Goal: Find specific page/section: Find specific page/section

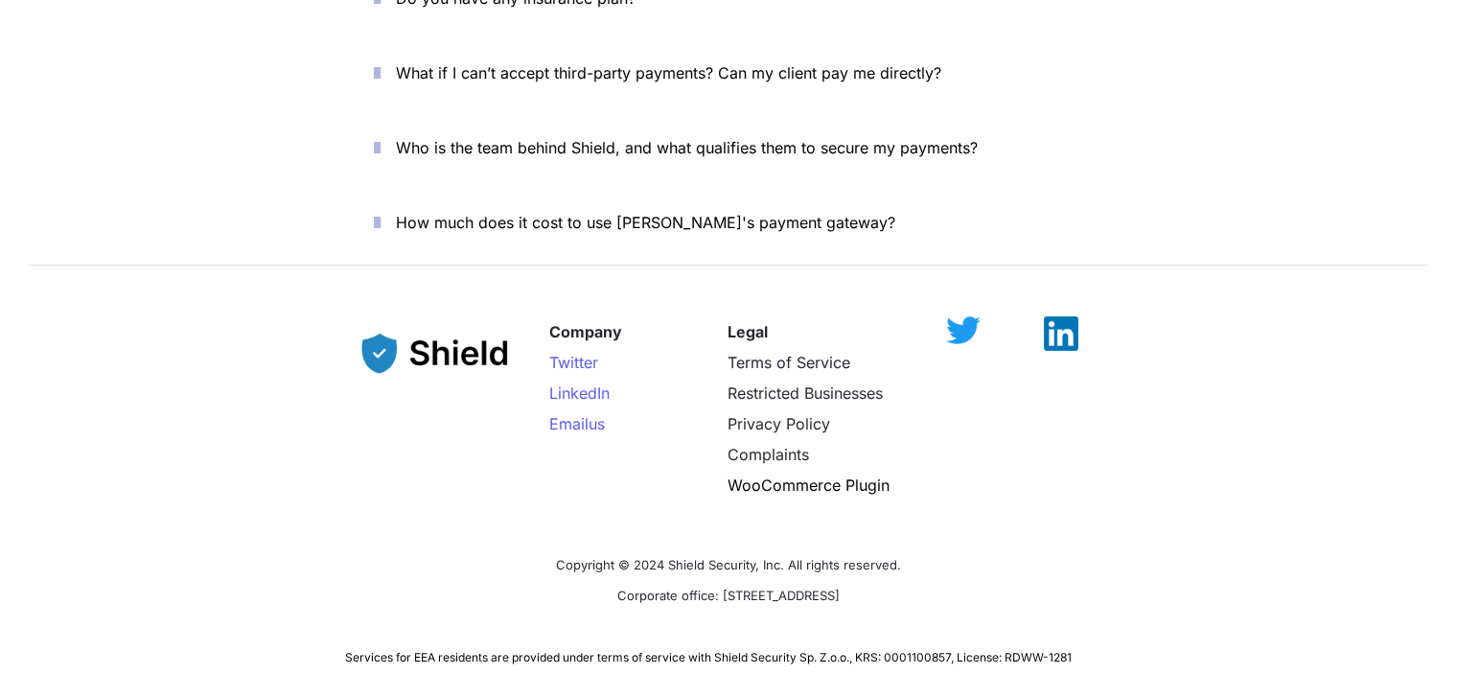
scroll to position [6999, 0]
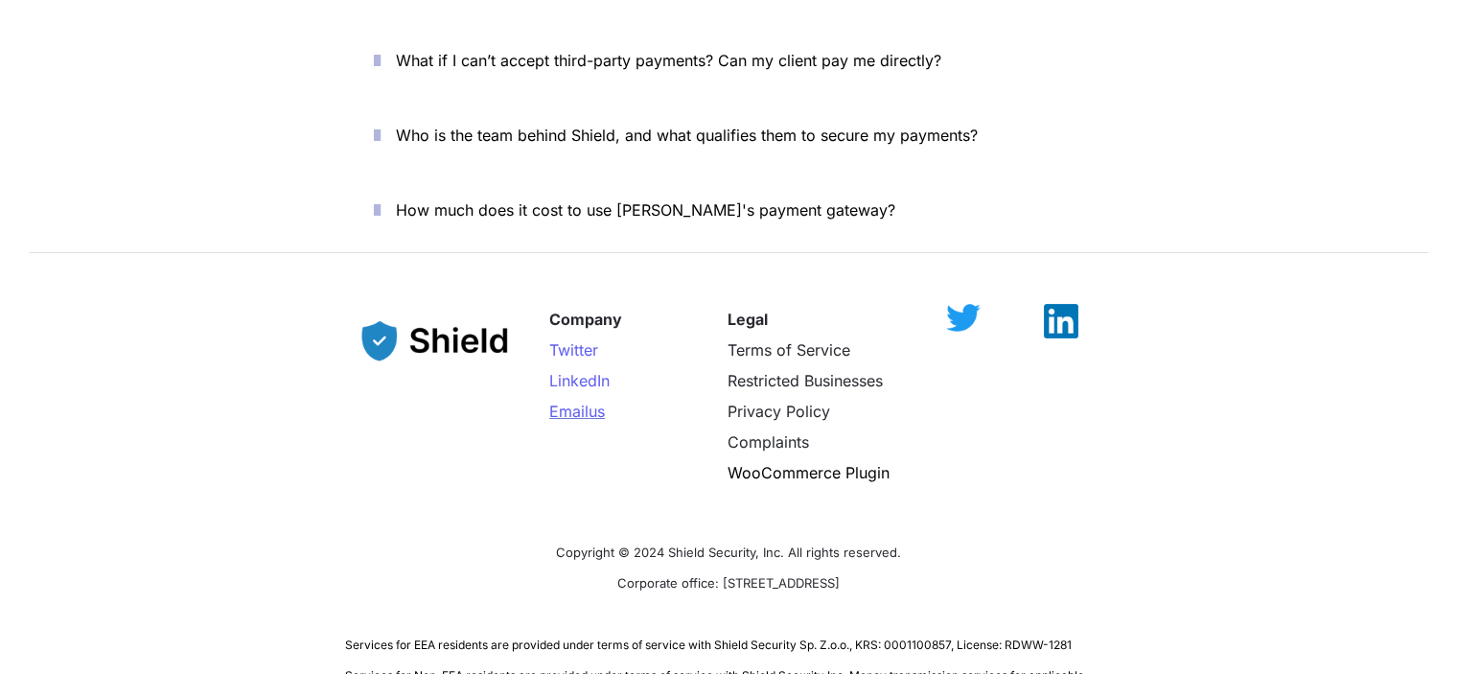
click at [605, 402] on span "us" at bounding box center [597, 411] width 16 height 19
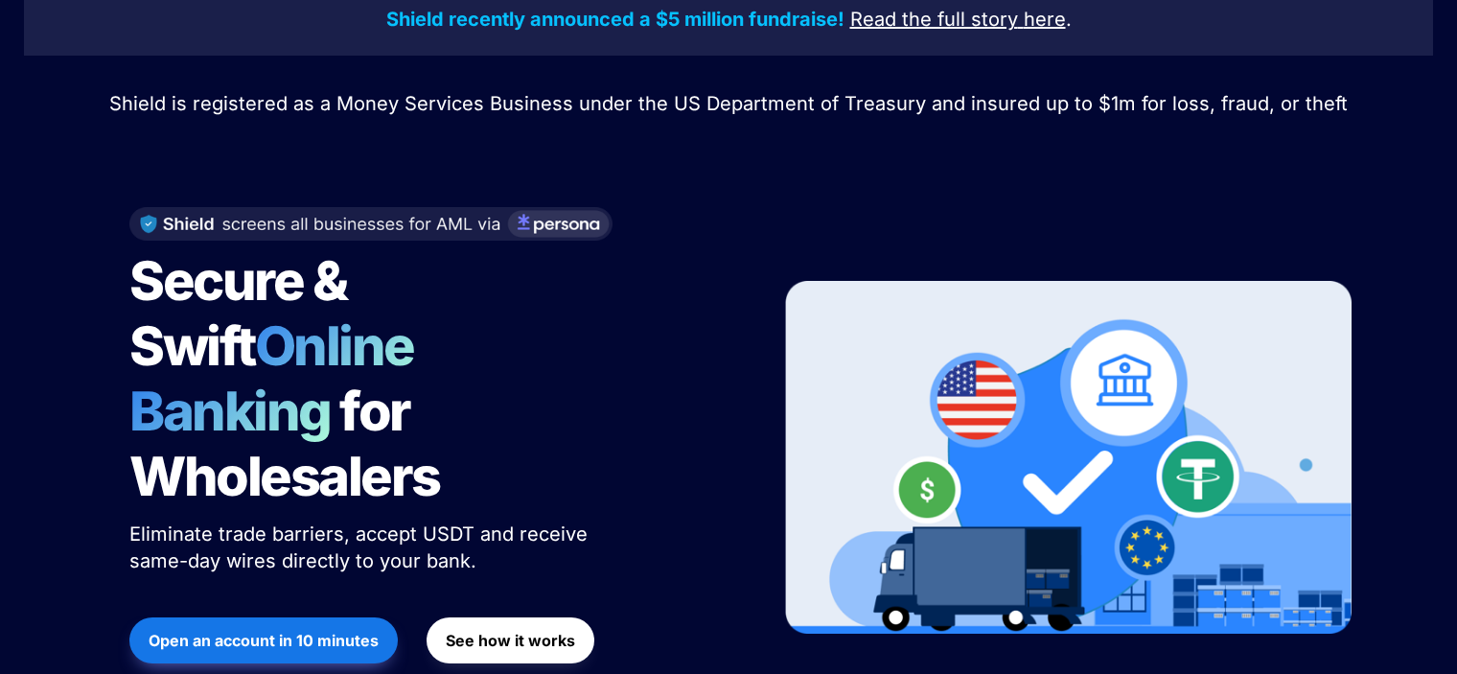
scroll to position [0, 0]
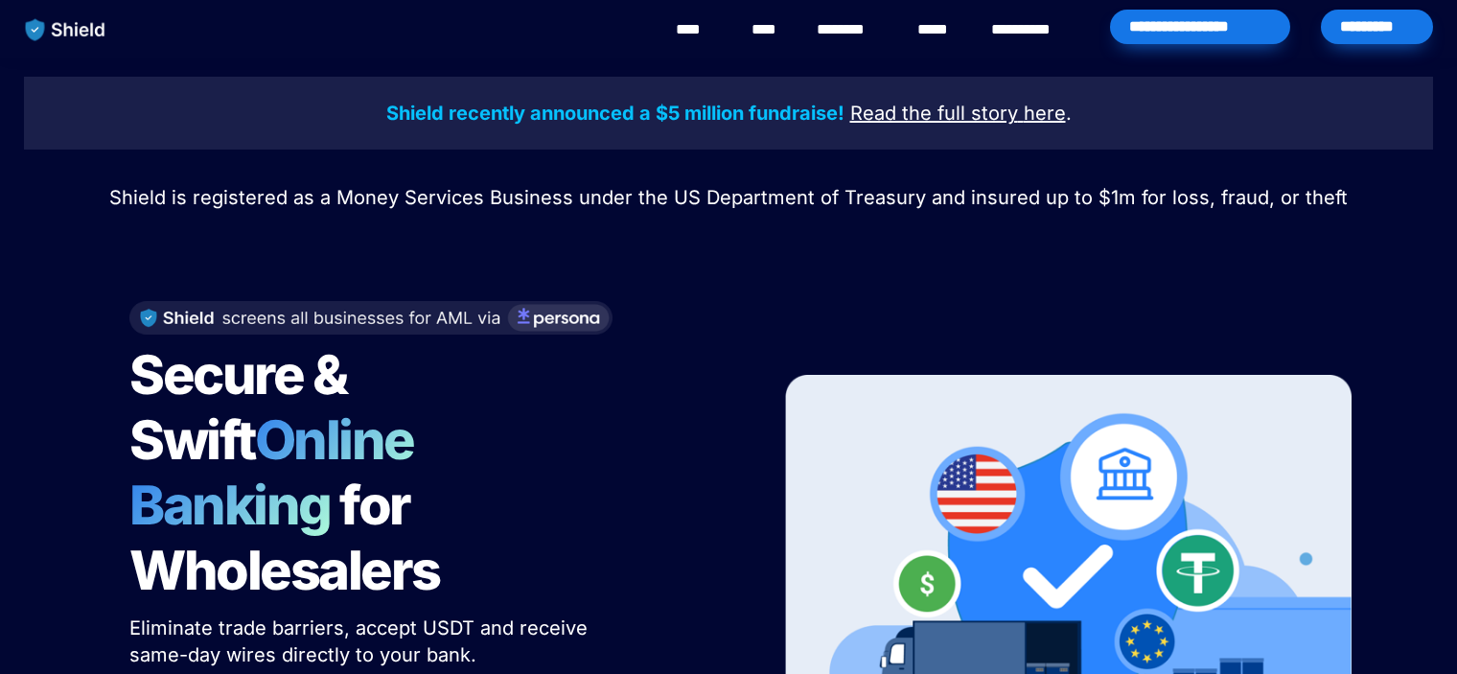
click at [852, 26] on link "********" at bounding box center [851, 29] width 68 height 23
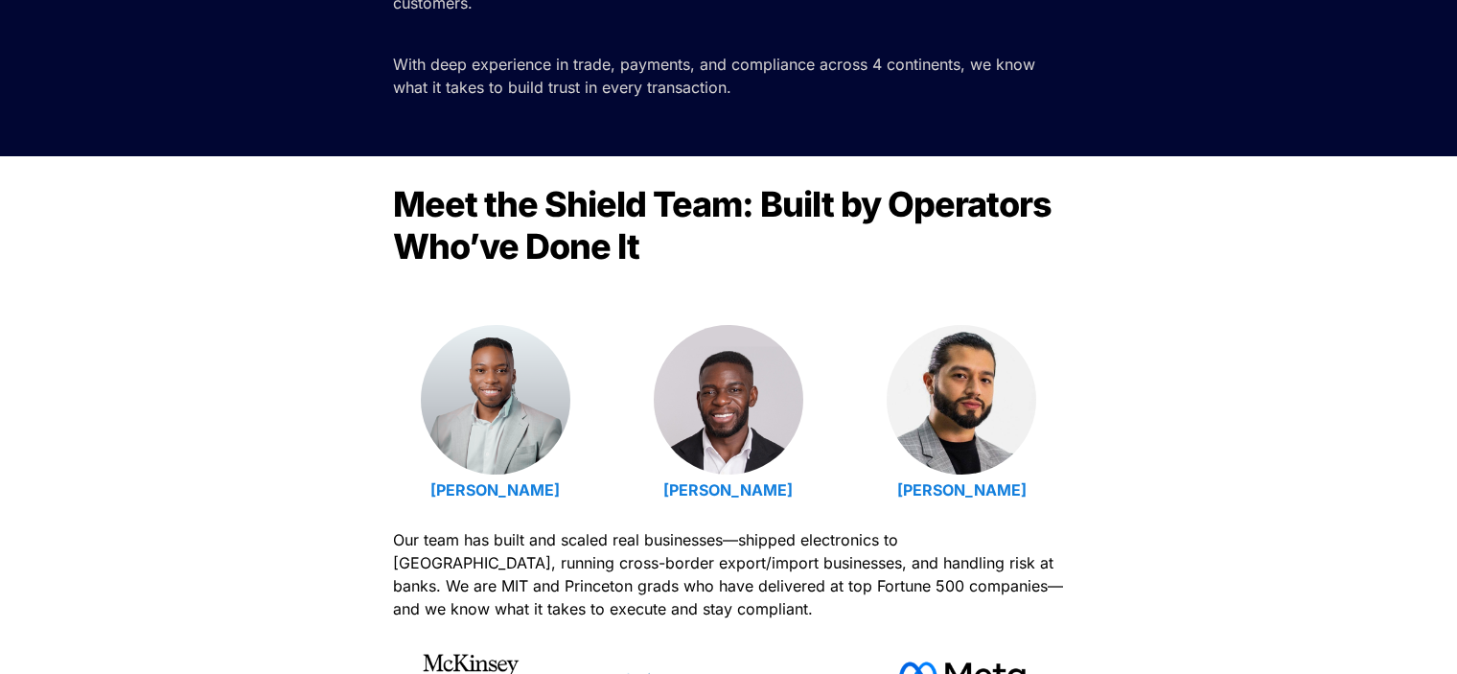
scroll to position [575, 0]
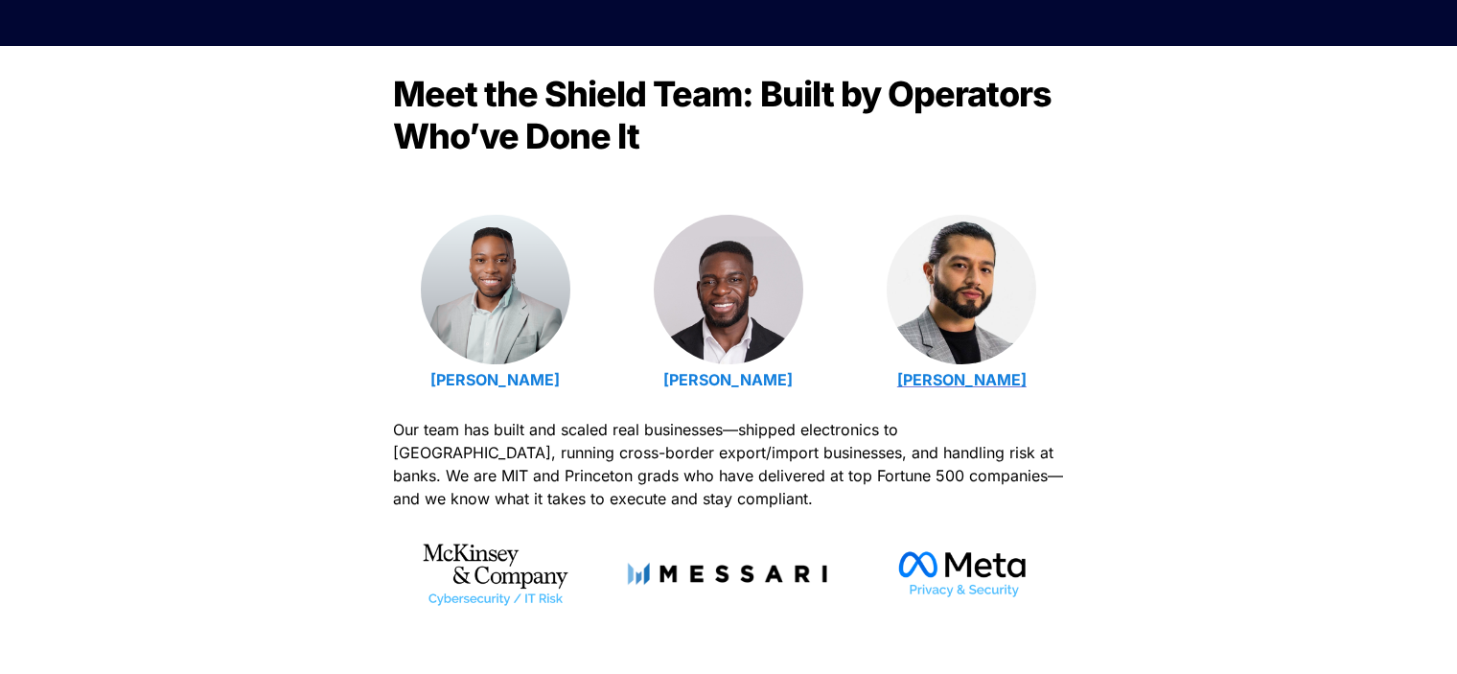
click at [976, 376] on strong "[PERSON_NAME]" at bounding box center [961, 379] width 129 height 19
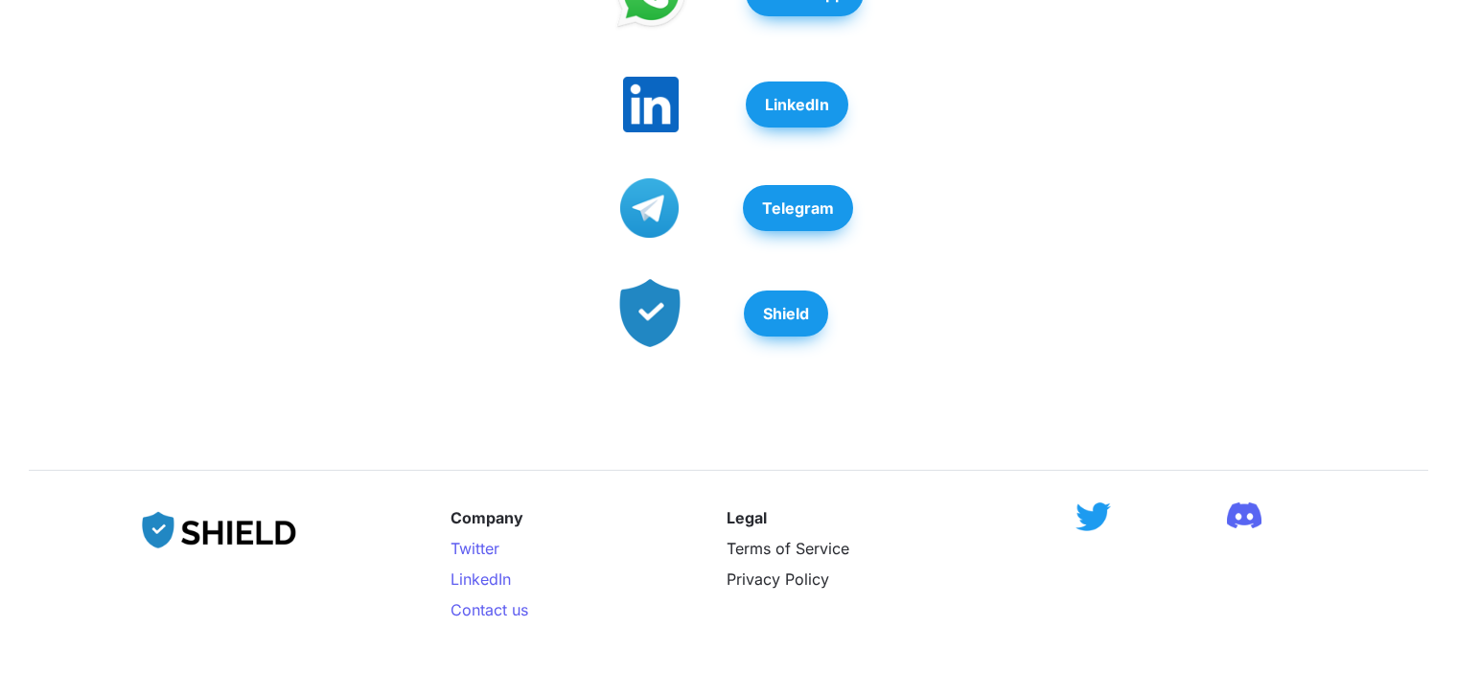
scroll to position [863, 0]
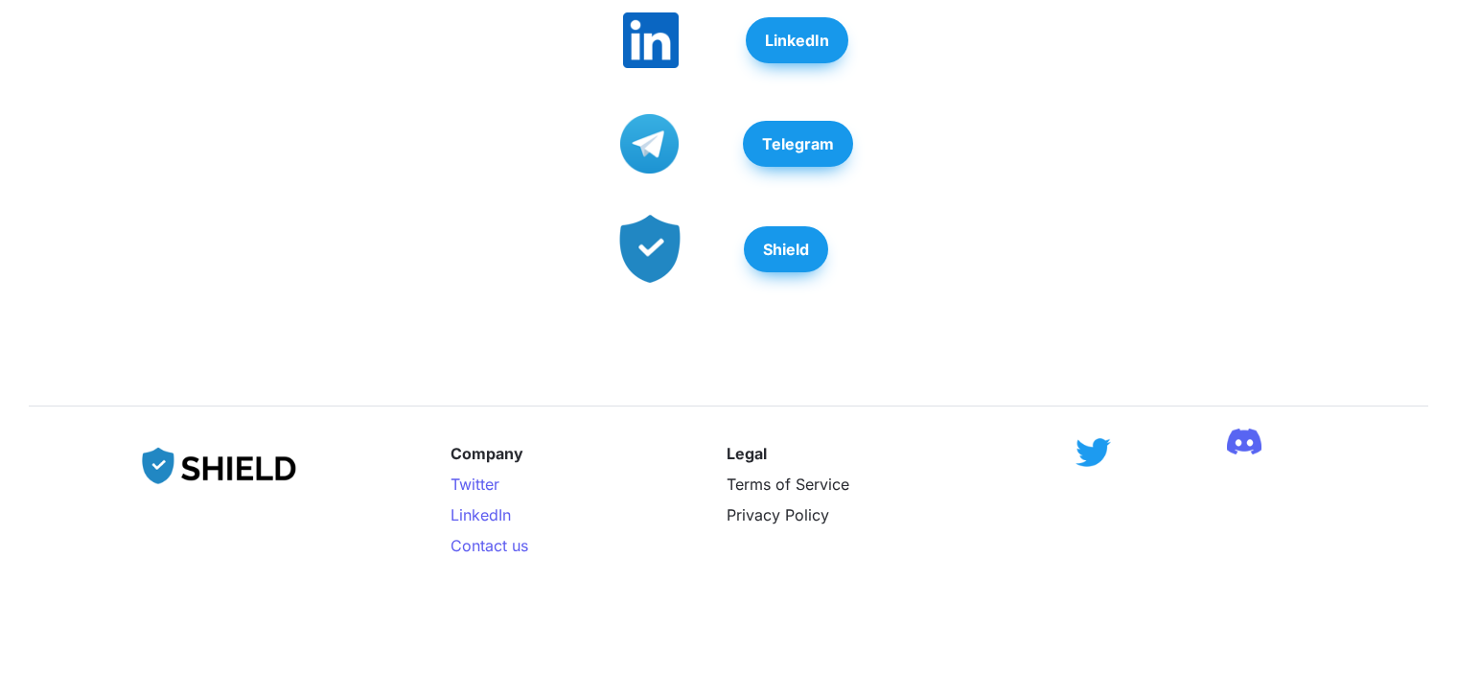
click at [1246, 429] on img at bounding box center [1244, 442] width 35 height 26
